Goal: Information Seeking & Learning: Learn about a topic

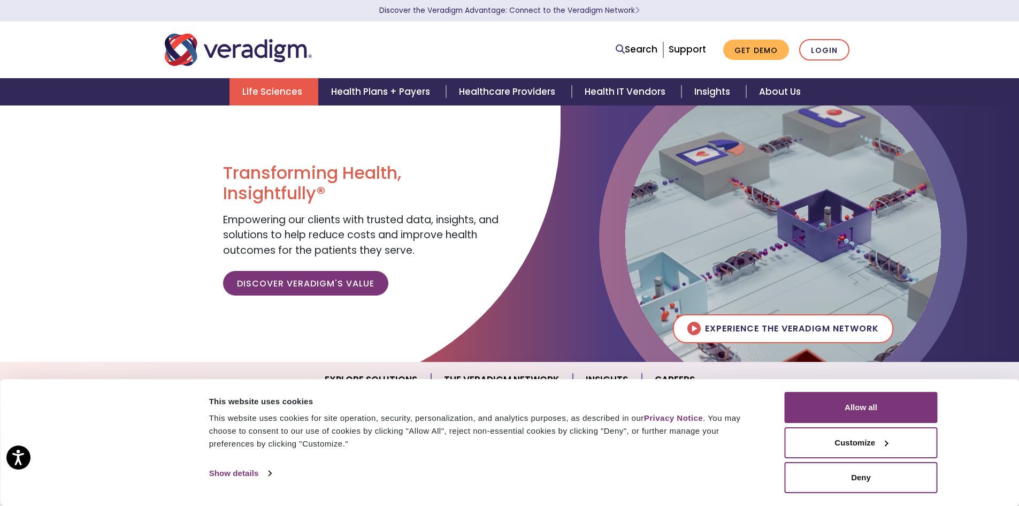
click at [268, 88] on link "Life Sciences" at bounding box center [274, 91] width 89 height 27
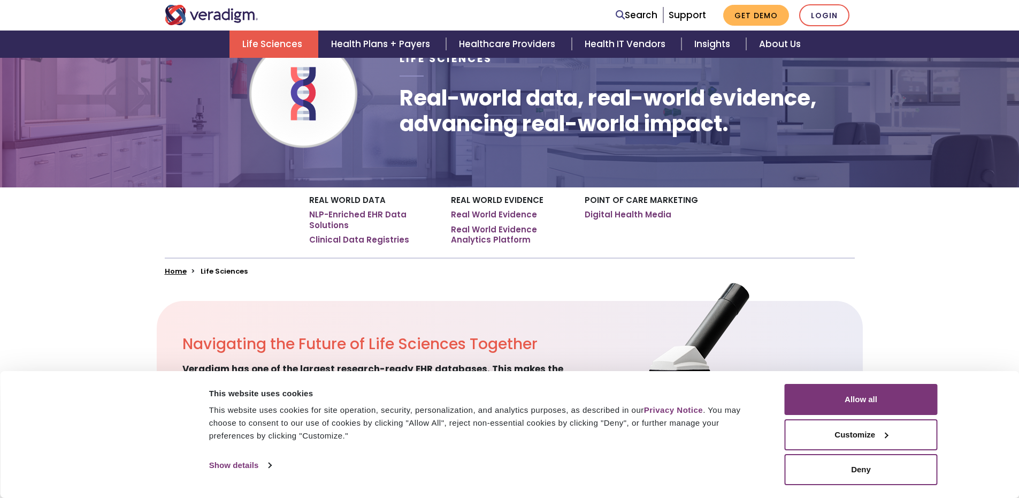
scroll to position [107, 0]
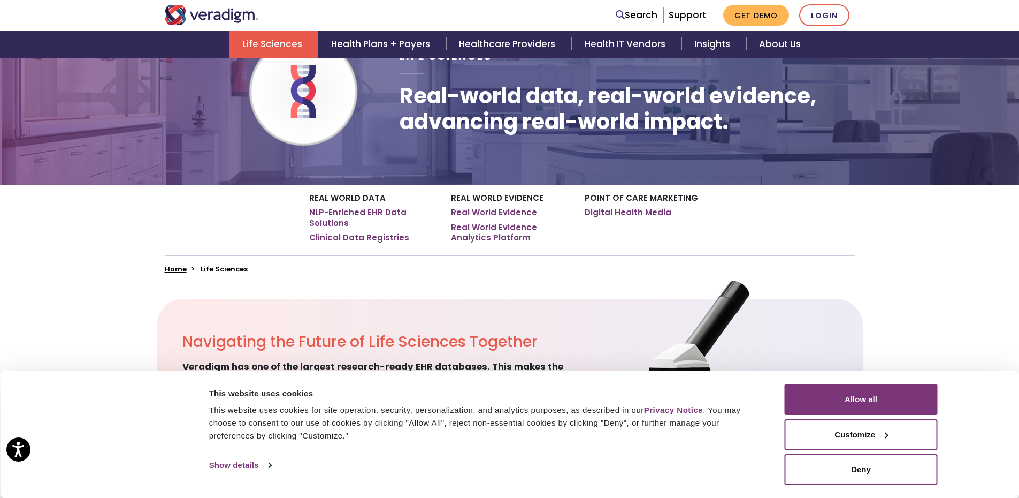
click at [621, 211] on link "Digital Health Media" at bounding box center [628, 212] width 87 height 11
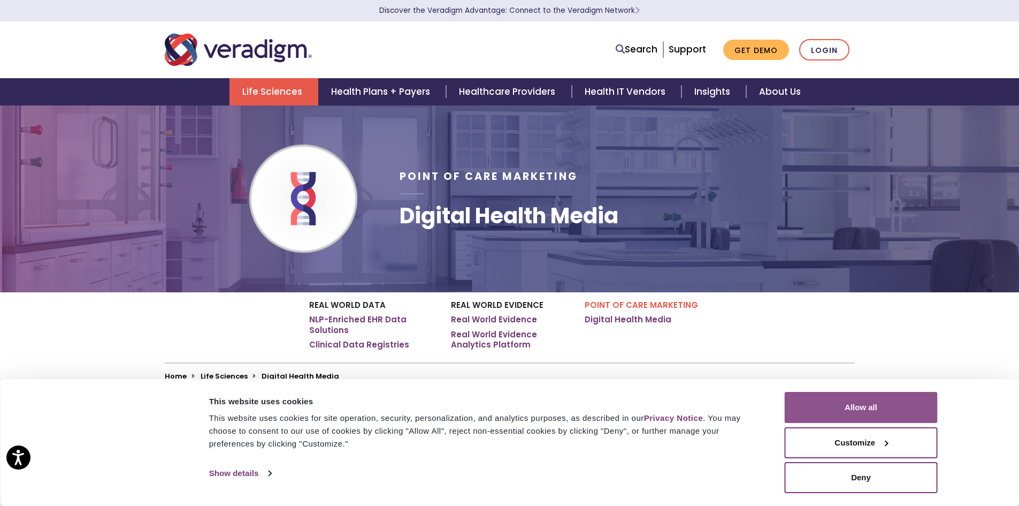
click at [858, 415] on button "Allow all" at bounding box center [861, 407] width 153 height 31
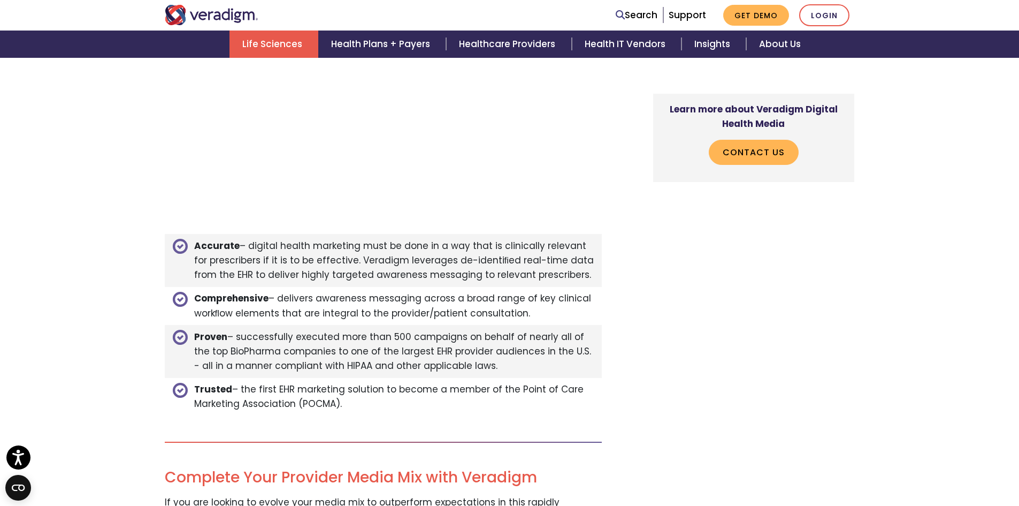
scroll to position [3050, 0]
